Goal: Navigation & Orientation: Find specific page/section

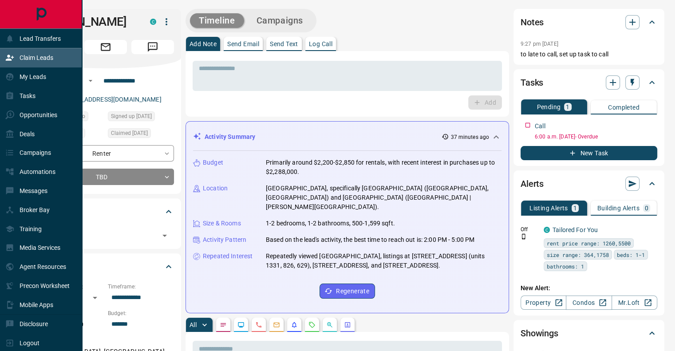
click at [27, 56] on p "Claim Leads" at bounding box center [37, 57] width 34 height 7
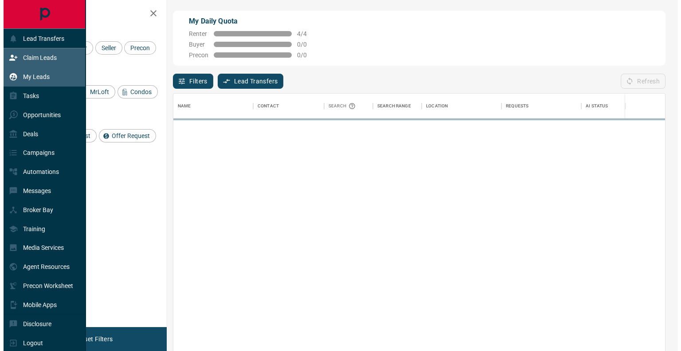
scroll to position [259, 485]
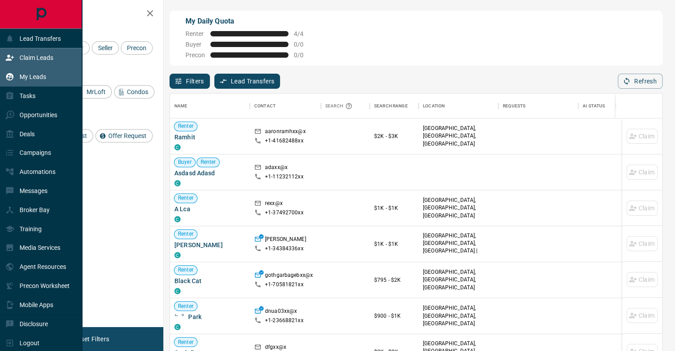
click at [31, 80] on p "My Leads" at bounding box center [33, 76] width 27 height 7
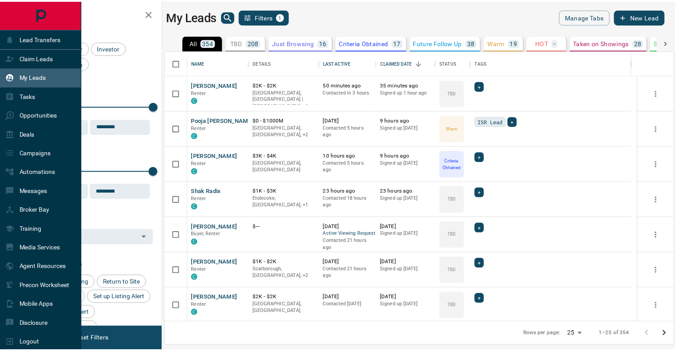
scroll to position [265, 507]
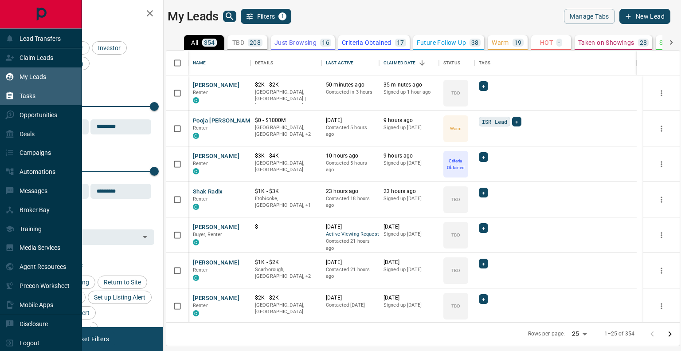
click at [27, 99] on p "Tasks" at bounding box center [28, 95] width 16 height 7
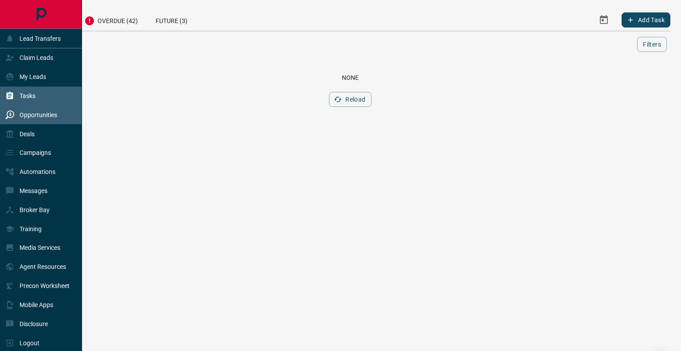
click at [36, 114] on p "Opportunities" at bounding box center [39, 114] width 38 height 7
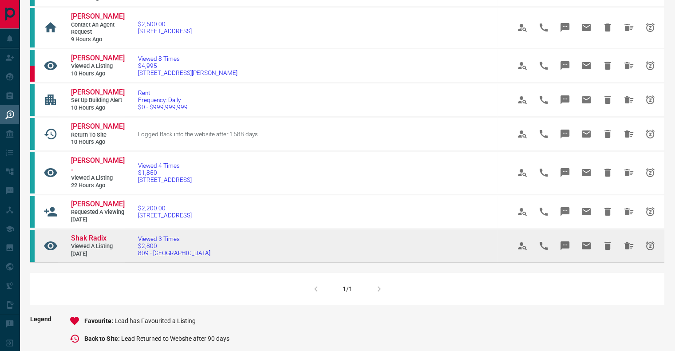
scroll to position [177, 0]
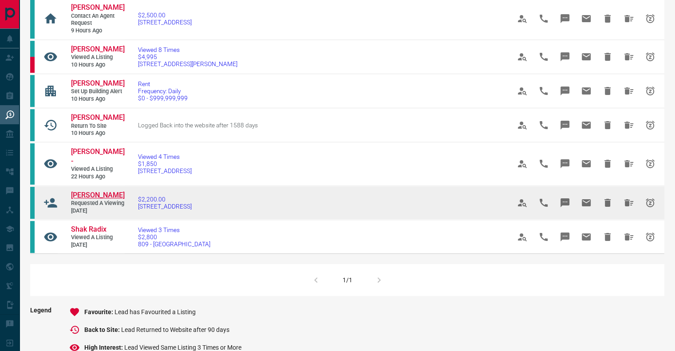
click at [80, 191] on span "[PERSON_NAME]" at bounding box center [98, 195] width 54 height 8
